Goal: Information Seeking & Learning: Learn about a topic

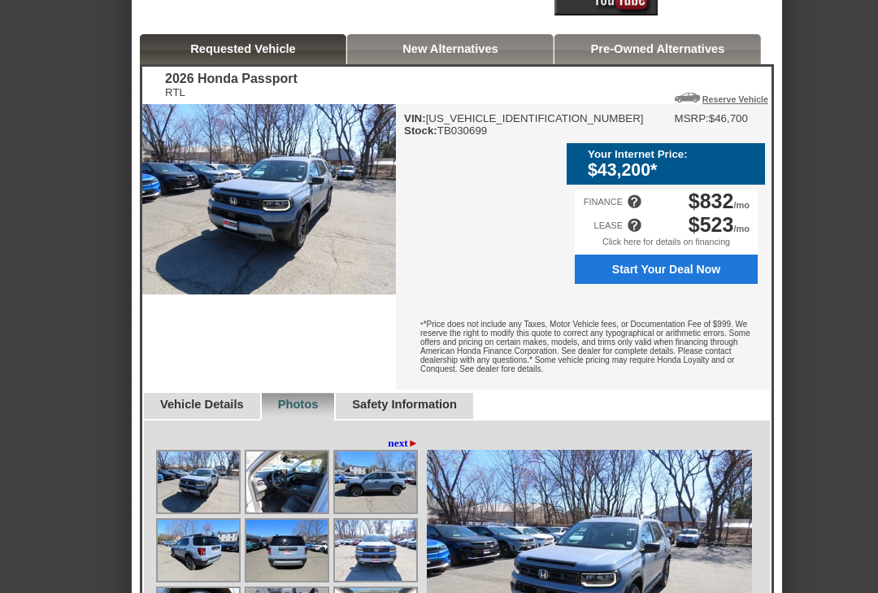
scroll to position [394, 0]
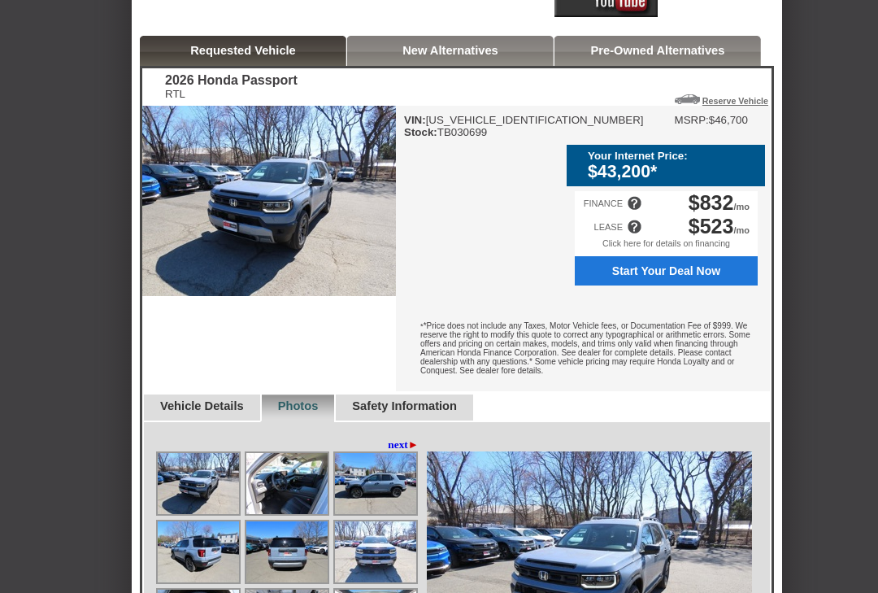
click at [237, 235] on img at bounding box center [269, 202] width 254 height 190
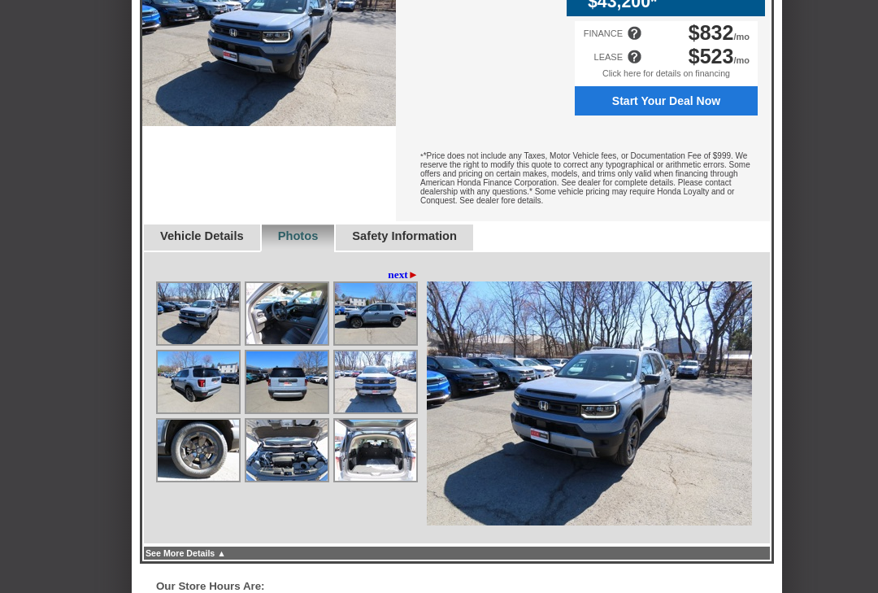
scroll to position [565, 0]
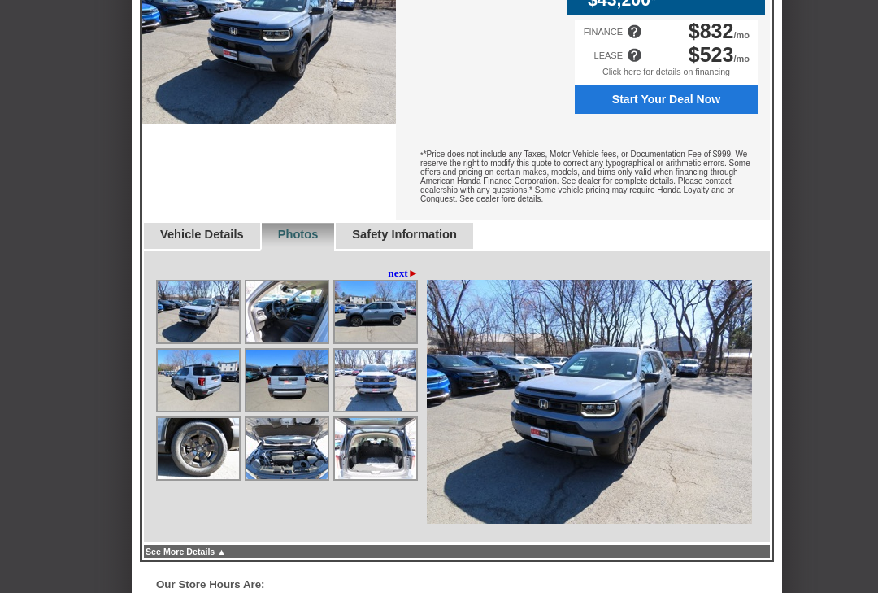
click at [184, 343] on img at bounding box center [198, 312] width 81 height 61
click at [176, 342] on img at bounding box center [198, 311] width 81 height 61
click at [281, 342] on img at bounding box center [286, 311] width 81 height 61
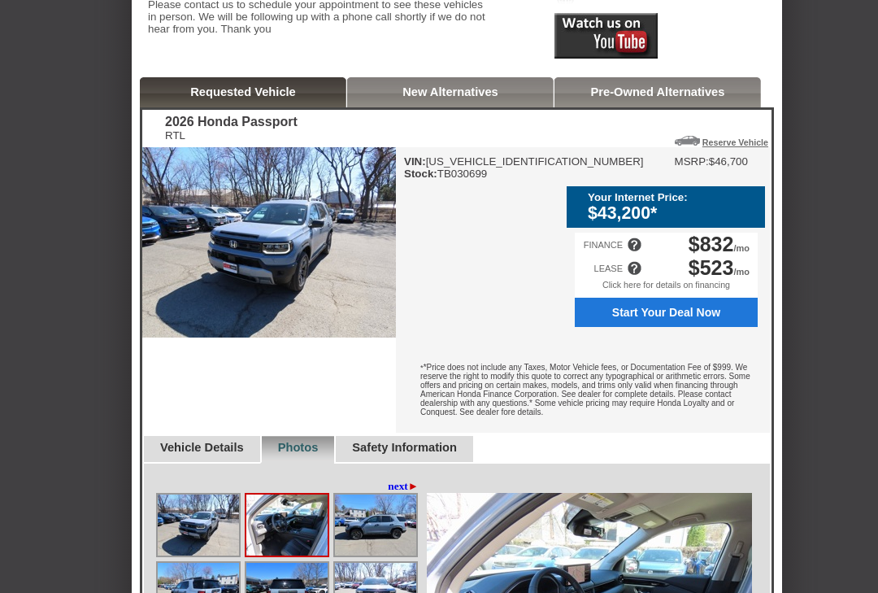
scroll to position [359, 0]
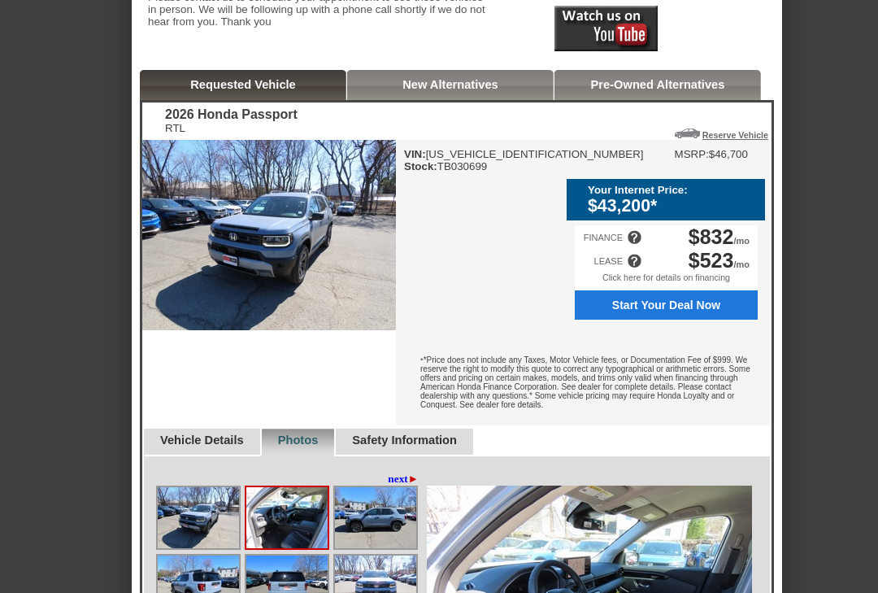
click at [480, 92] on link "New Alternatives" at bounding box center [451, 85] width 96 height 13
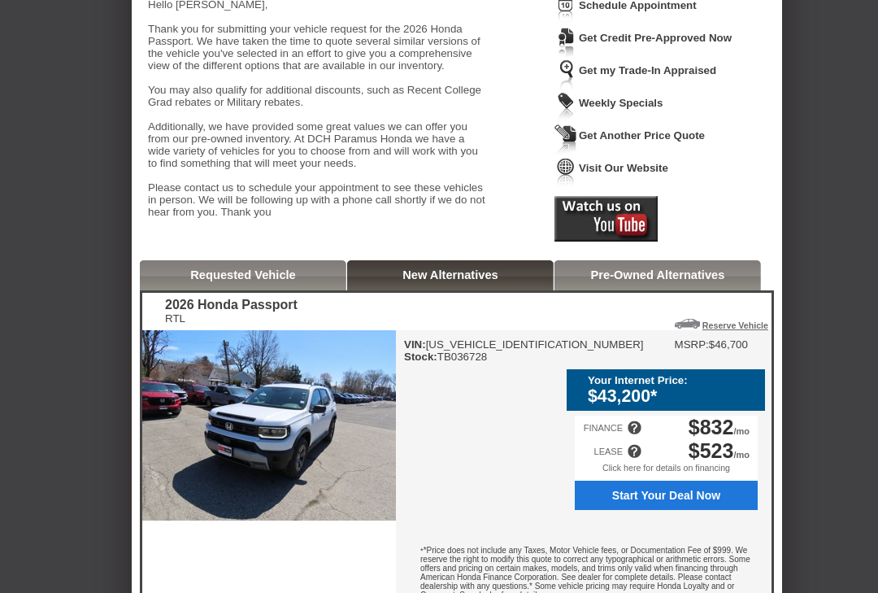
scroll to position [181, 0]
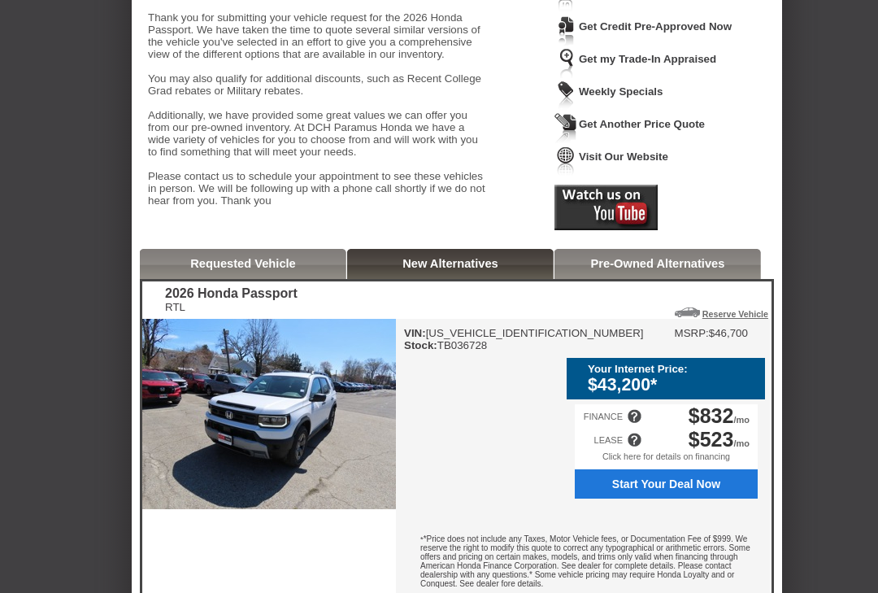
click at [213, 270] on link "Requested Vehicle" at bounding box center [243, 263] width 106 height 13
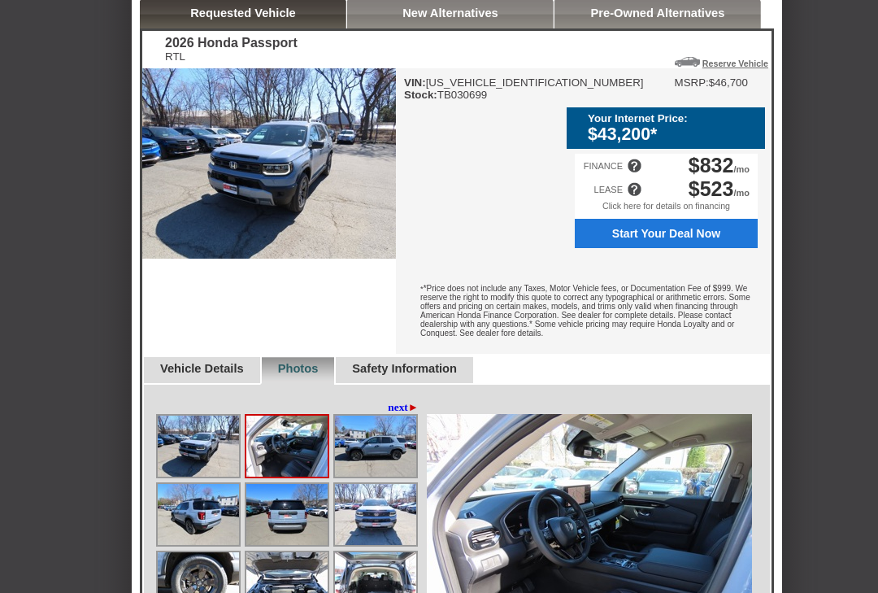
scroll to position [432, 0]
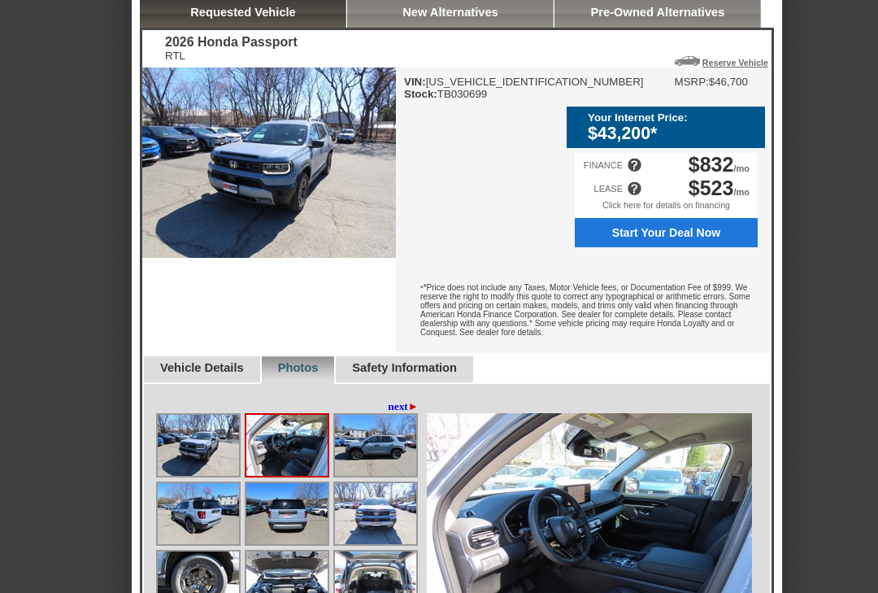
click at [251, 226] on img at bounding box center [269, 163] width 254 height 190
click at [274, 247] on img at bounding box center [269, 163] width 254 height 190
click at [364, 477] on img at bounding box center [375, 446] width 81 height 61
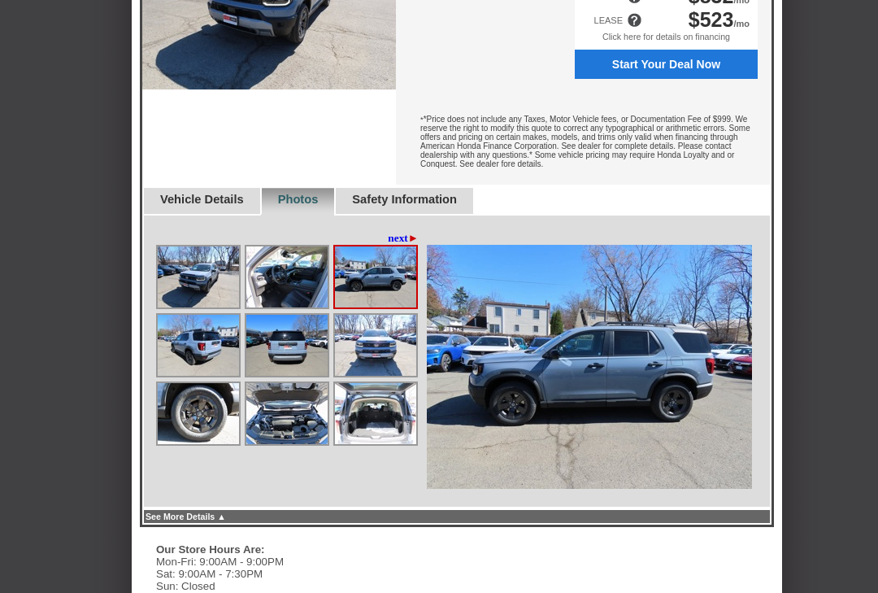
scroll to position [601, 0]
click at [397, 245] on link "next ►" at bounding box center [403, 238] width 31 height 13
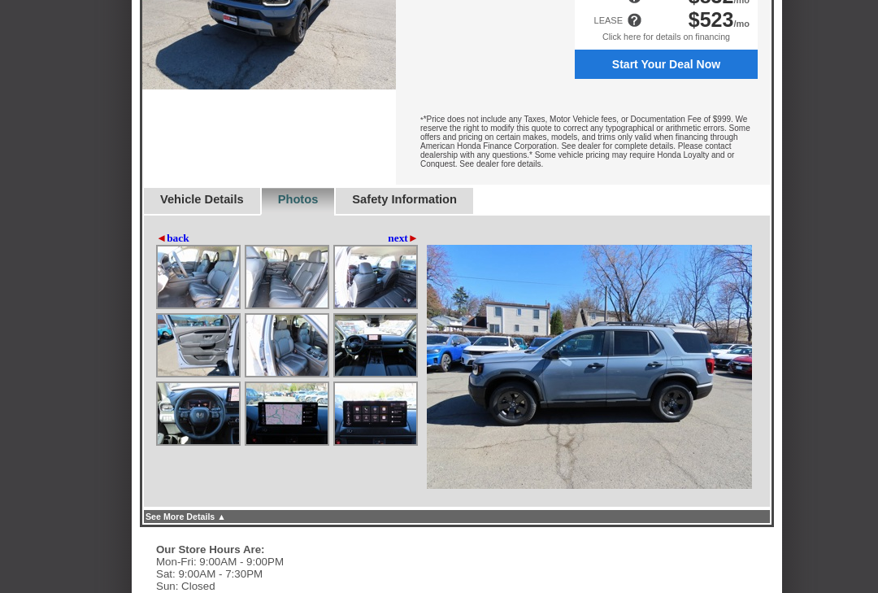
click at [388, 245] on link "next ►" at bounding box center [403, 238] width 31 height 13
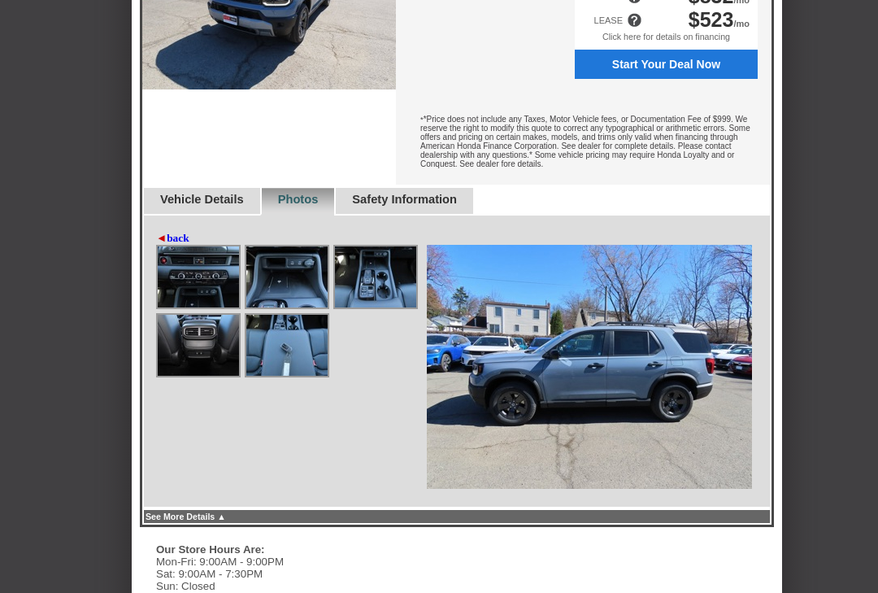
click at [176, 307] on img at bounding box center [198, 276] width 81 height 61
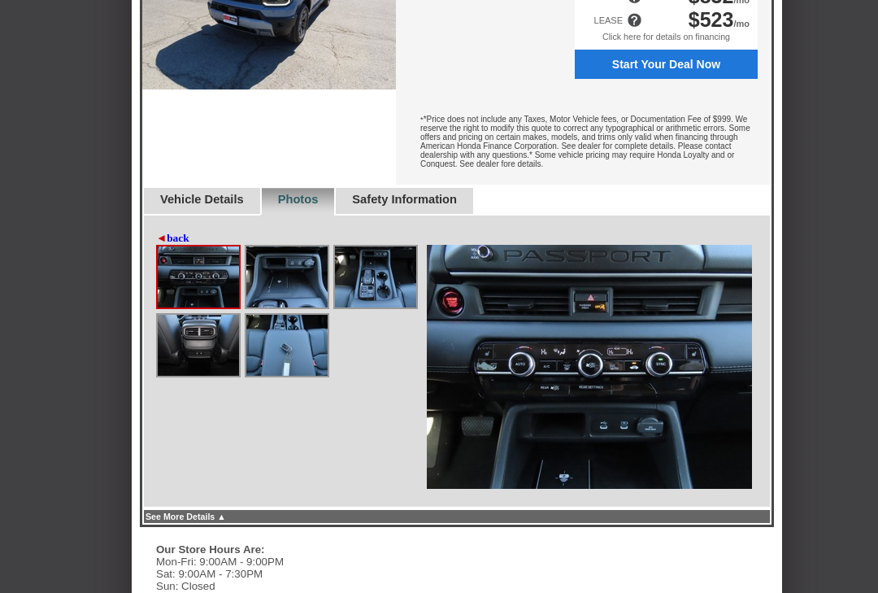
click at [189, 307] on img at bounding box center [198, 276] width 81 height 61
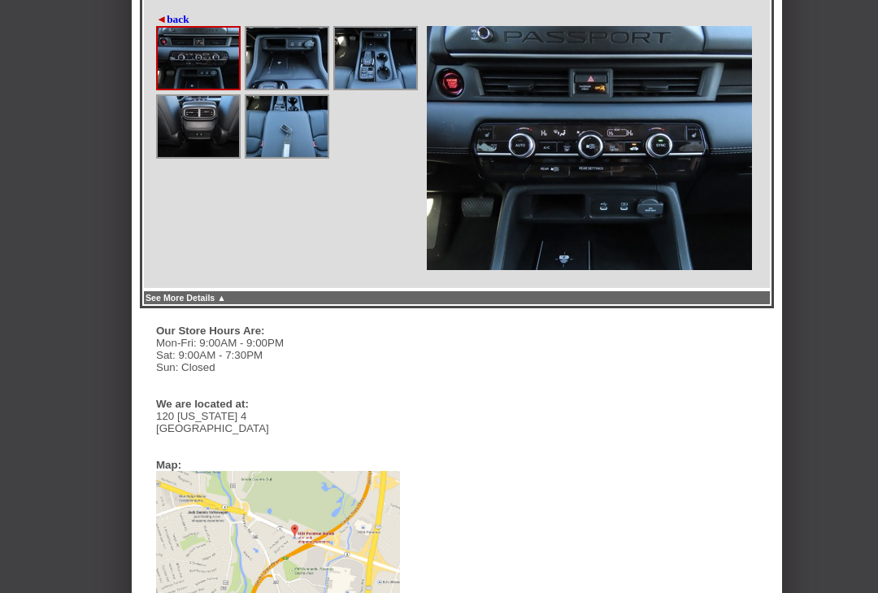
scroll to position [820, 0]
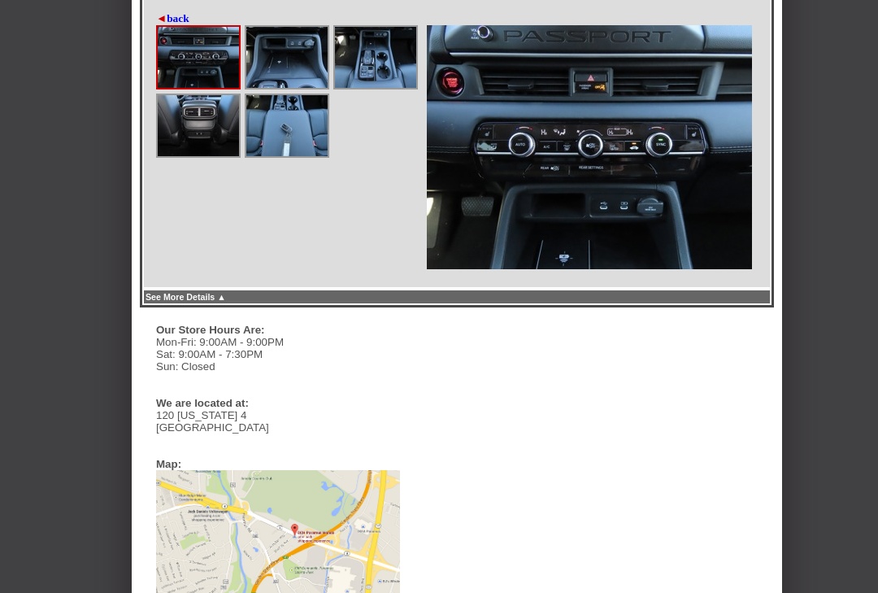
click at [220, 302] on link "See More Details ▲" at bounding box center [186, 297] width 81 height 10
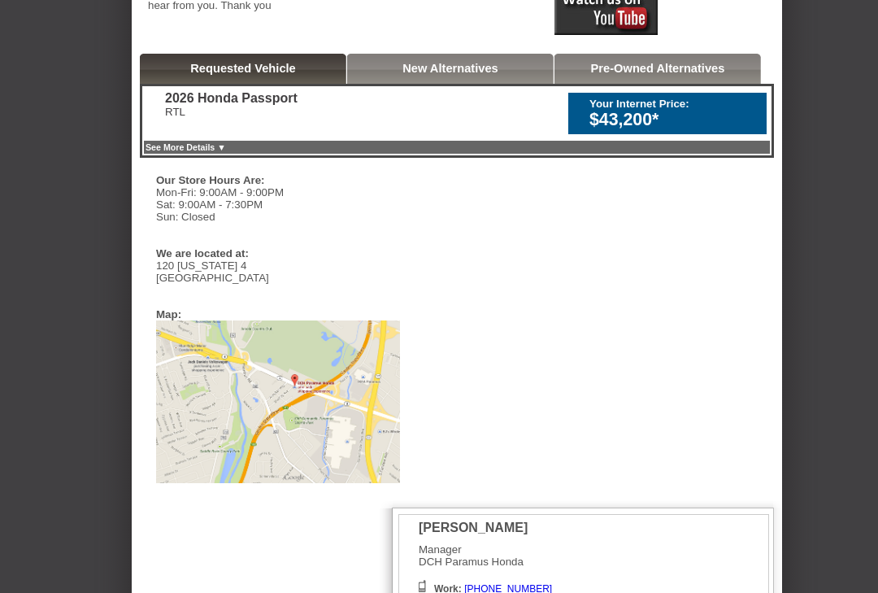
scroll to position [380, 0]
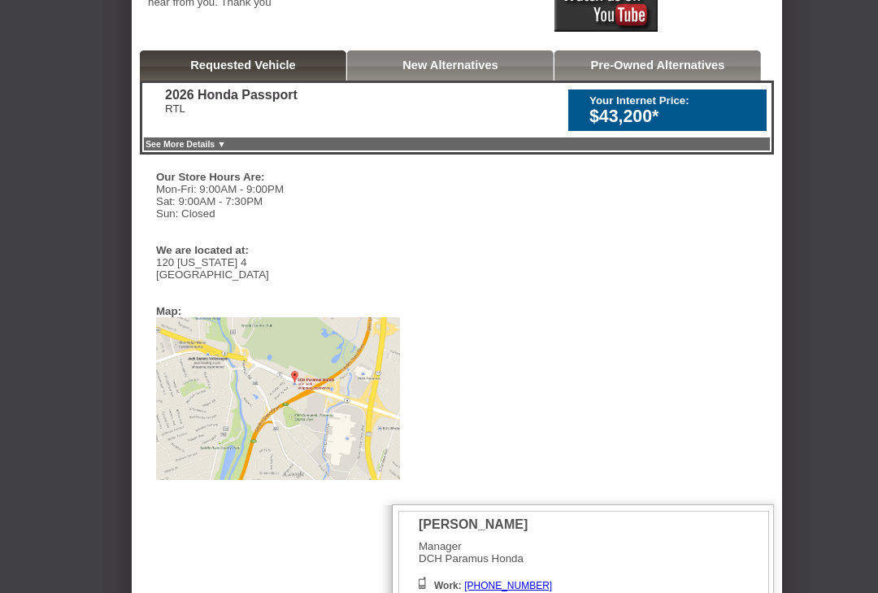
click at [149, 149] on link "See More Details ▼" at bounding box center [186, 144] width 81 height 10
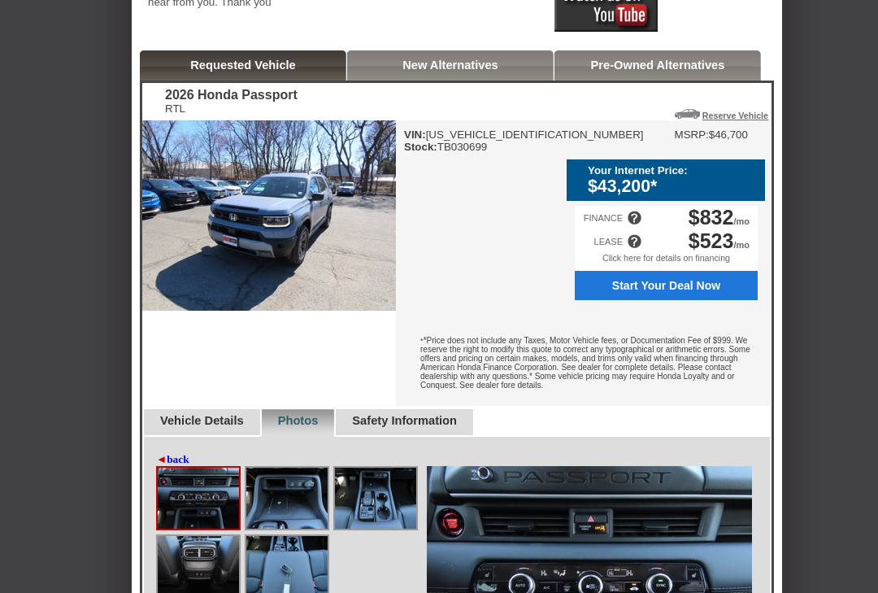
click at [211, 259] on img at bounding box center [269, 215] width 254 height 190
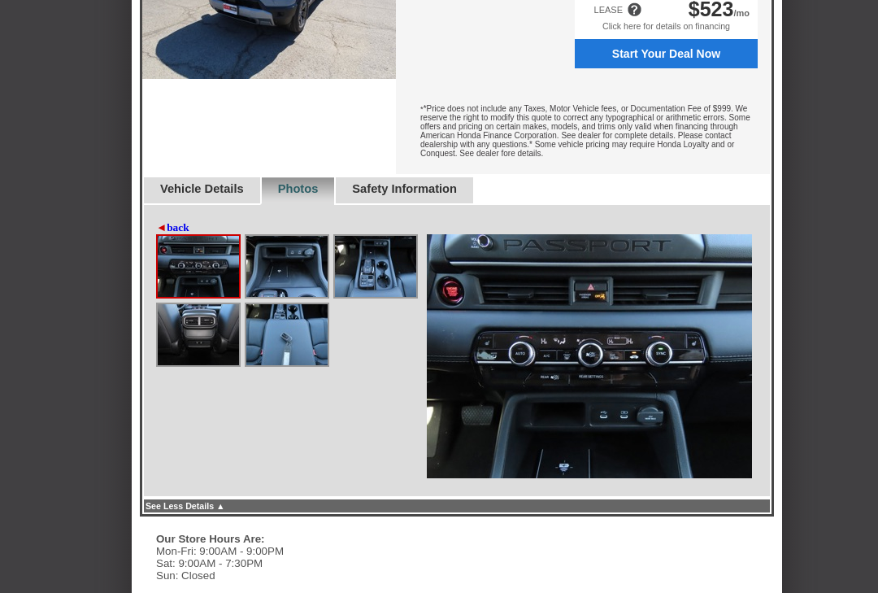
scroll to position [612, 0]
click at [280, 297] on img at bounding box center [286, 266] width 81 height 61
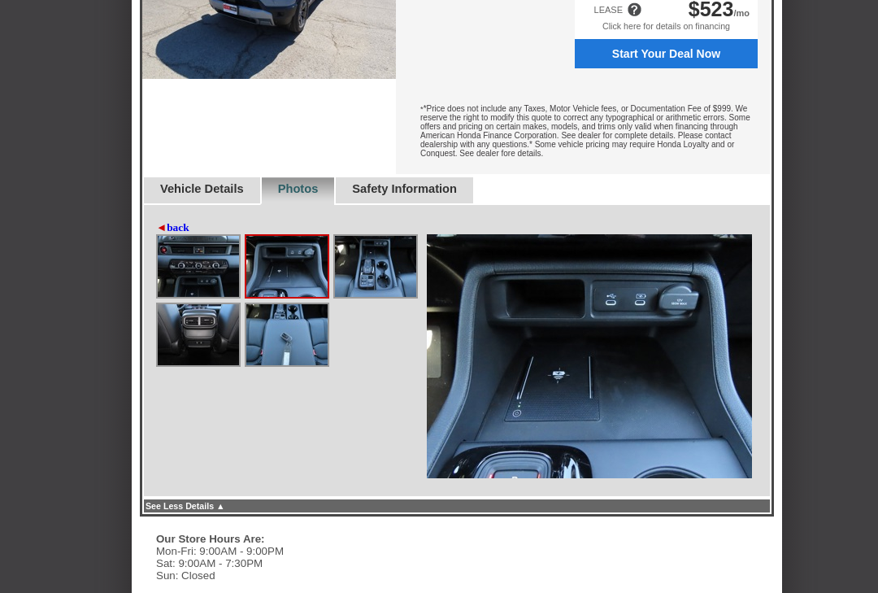
click at [366, 297] on img at bounding box center [375, 266] width 81 height 61
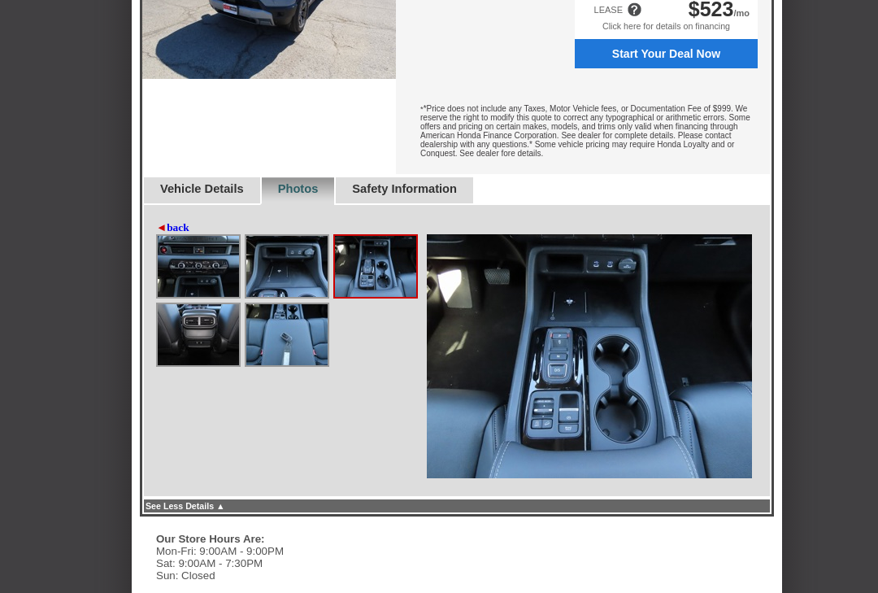
click at [172, 365] on img at bounding box center [198, 334] width 81 height 61
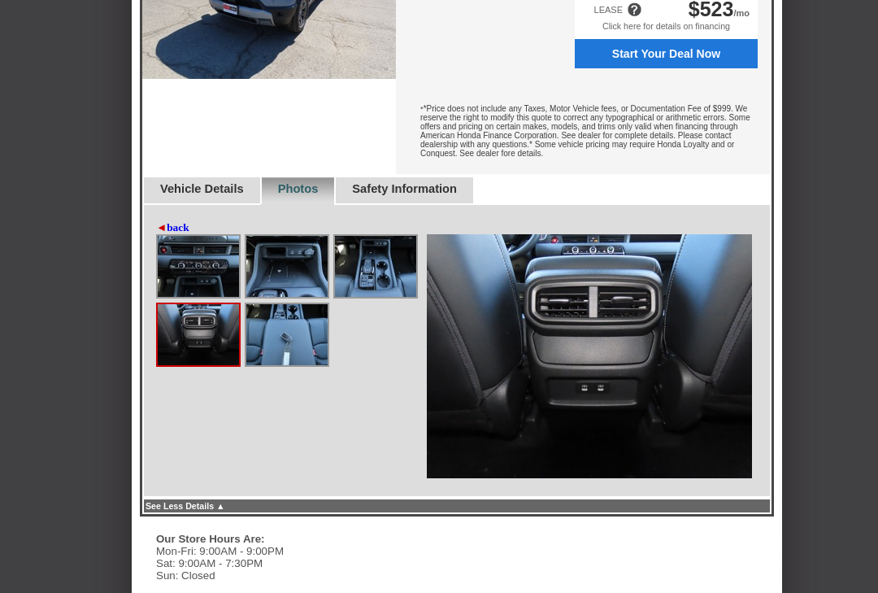
click at [302, 365] on img at bounding box center [286, 334] width 81 height 61
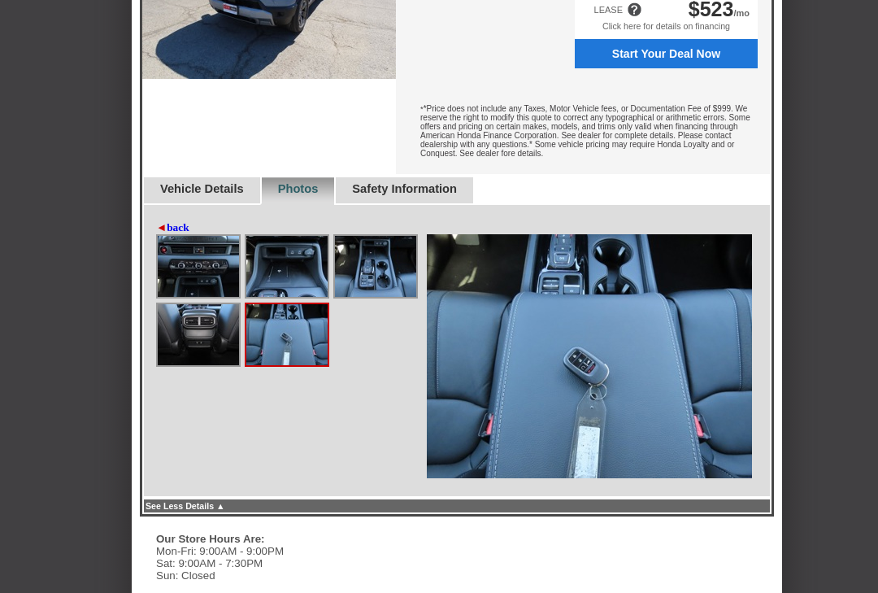
click at [157, 233] on span "◄" at bounding box center [161, 227] width 11 height 12
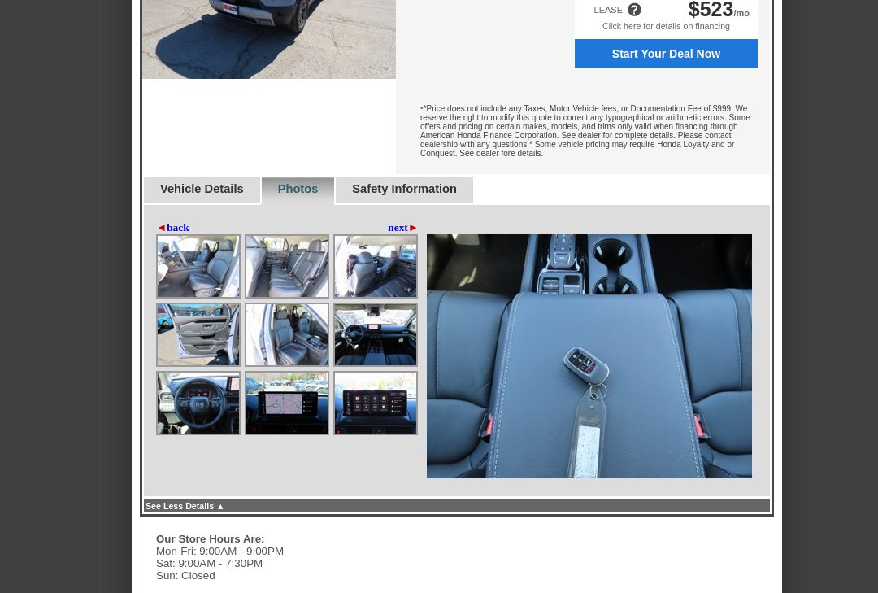
click at [289, 433] on img at bounding box center [286, 402] width 81 height 61
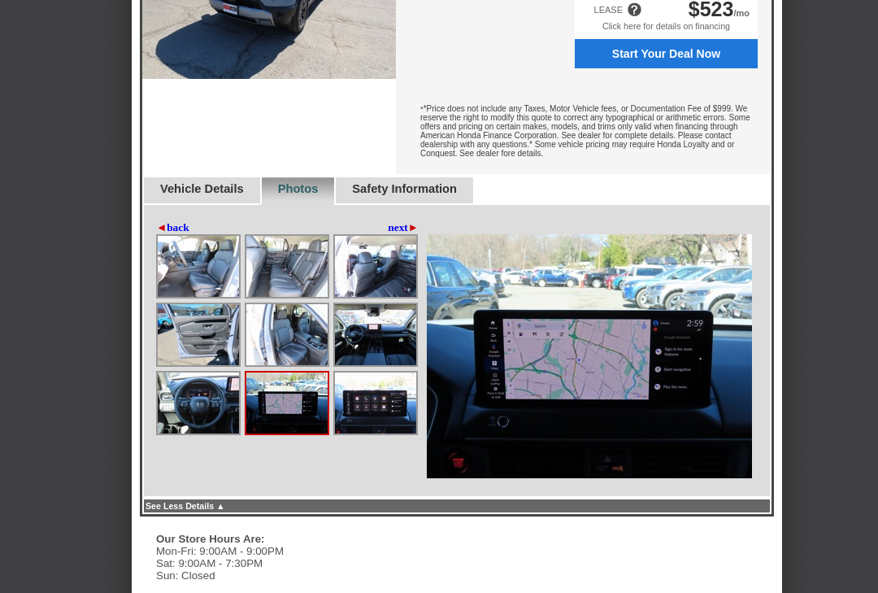
click at [372, 433] on img at bounding box center [375, 402] width 81 height 61
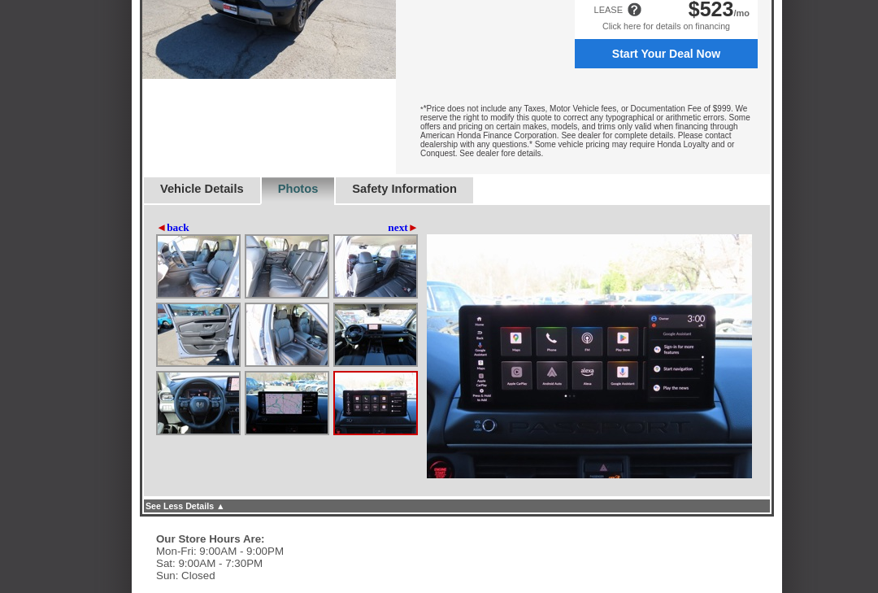
click at [157, 205] on div "Vehicle Details" at bounding box center [201, 191] width 118 height 28
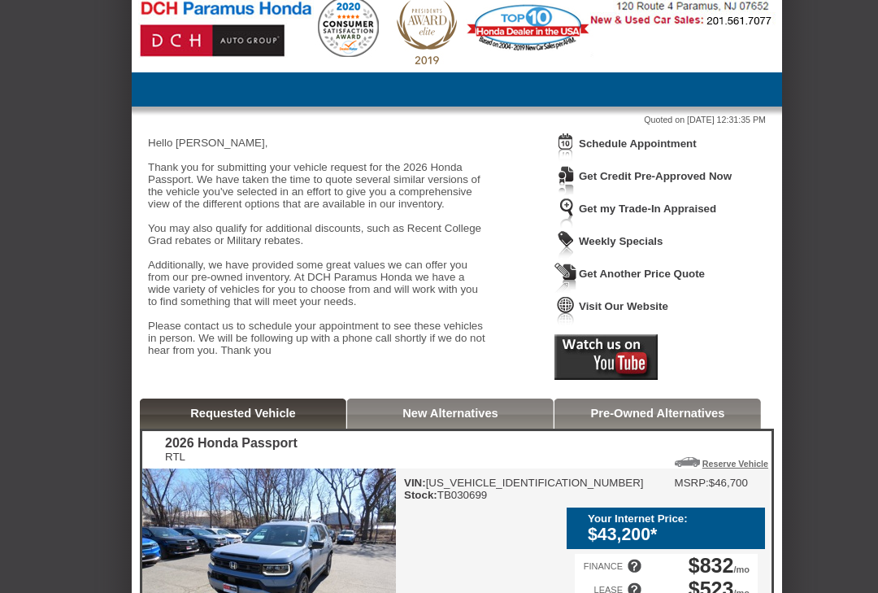
scroll to position [0, 0]
